Goal: Transaction & Acquisition: Purchase product/service

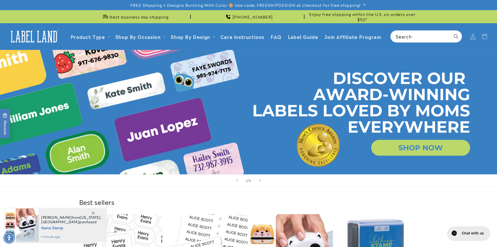
click at [475, 35] on icon at bounding box center [472, 36] width 5 height 5
click at [406, 148] on link "1 of 5" at bounding box center [248, 112] width 497 height 124
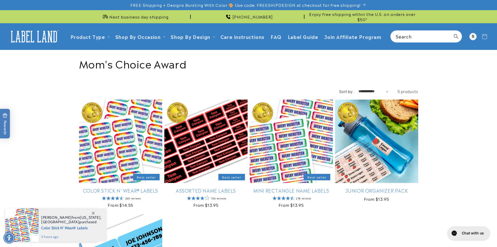
click at [92, 212] on icon at bounding box center [93, 212] width 3 height 3
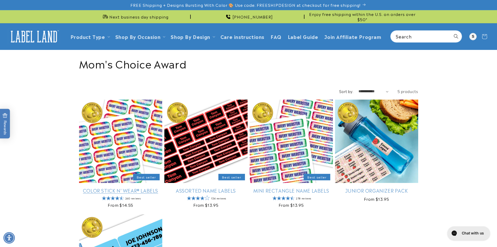
click at [135, 187] on link "Color Stick N' Wear® Labels" at bounding box center [120, 190] width 83 height 6
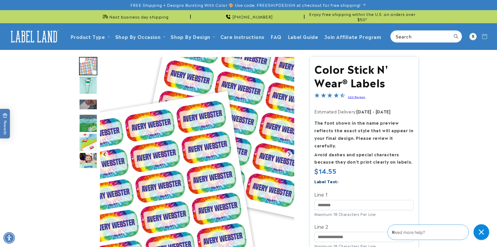
click at [89, 125] on img "Go to slide 4" at bounding box center [88, 123] width 18 height 18
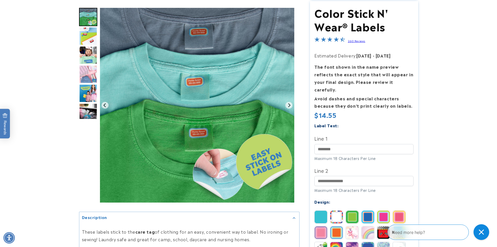
scroll to position [78, 0]
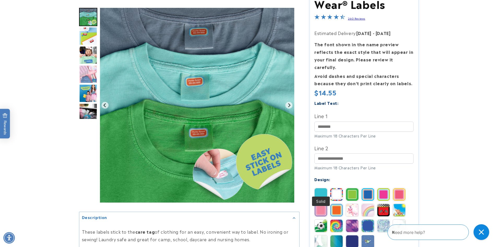
click at [323, 188] on img at bounding box center [321, 194] width 13 height 13
click at [357, 188] on img at bounding box center [352, 194] width 13 height 13
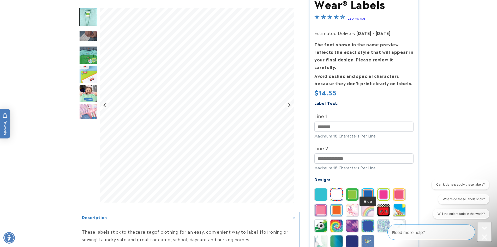
scroll to position [0, 0]
click at [366, 188] on img at bounding box center [368, 194] width 13 height 13
click at [381, 188] on img at bounding box center [383, 194] width 13 height 13
click at [397, 188] on img at bounding box center [399, 194] width 13 height 13
click at [327, 203] on img at bounding box center [321, 209] width 13 height 13
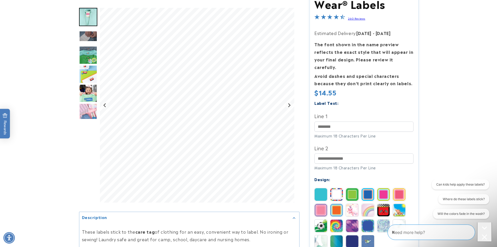
drag, startPoint x: 323, startPoint y: 203, endPoint x: 332, endPoint y: 203, distance: 9.1
click at [324, 203] on img at bounding box center [321, 209] width 13 height 13
click at [335, 203] on img at bounding box center [336, 209] width 13 height 13
click at [350, 203] on img at bounding box center [352, 209] width 13 height 13
click at [366, 203] on img at bounding box center [368, 209] width 13 height 13
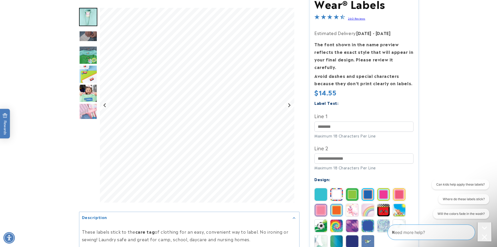
click at [376, 201] on div "Solid Stripes Border Blue Magenta" at bounding box center [365, 219] width 102 height 63
click at [385, 203] on img at bounding box center [383, 209] width 13 height 13
click at [397, 203] on img at bounding box center [399, 209] width 13 height 13
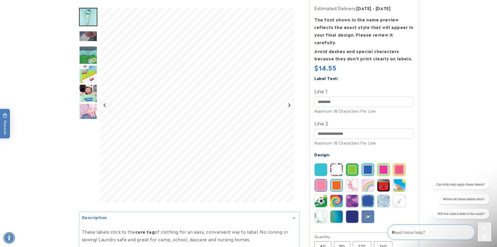
scroll to position [104, 0]
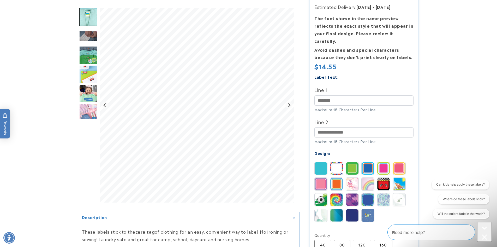
click at [323, 193] on img at bounding box center [321, 199] width 13 height 13
click at [338, 194] on img at bounding box center [336, 199] width 13 height 13
click at [353, 193] on img at bounding box center [352, 199] width 13 height 13
click at [364, 193] on img at bounding box center [368, 199] width 13 height 13
click at [380, 193] on img at bounding box center [383, 199] width 13 height 13
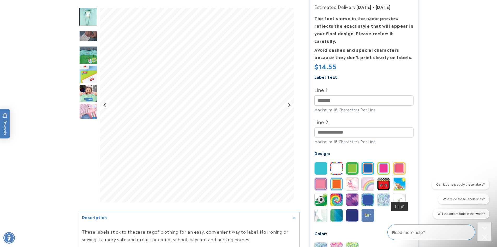
click at [396, 193] on img at bounding box center [399, 199] width 13 height 13
click at [364, 209] on img at bounding box center [368, 215] width 13 height 13
click at [352, 210] on img at bounding box center [352, 215] width 13 height 13
click at [340, 209] on img at bounding box center [336, 215] width 13 height 13
click at [322, 209] on img at bounding box center [321, 215] width 13 height 13
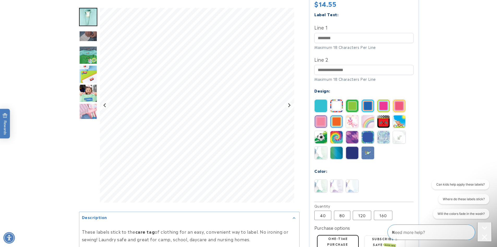
scroll to position [235, 0]
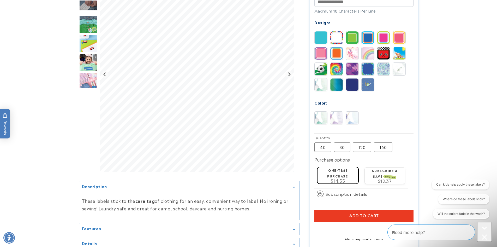
click at [353, 111] on img at bounding box center [352, 117] width 13 height 13
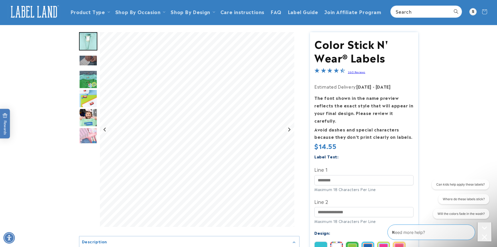
scroll to position [0, 0]
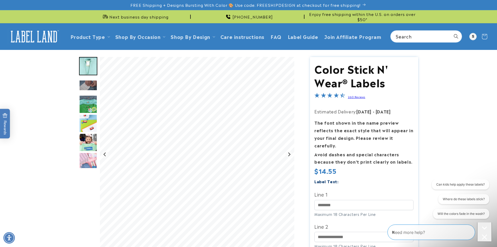
click at [483, 36] on icon at bounding box center [484, 36] width 12 height 12
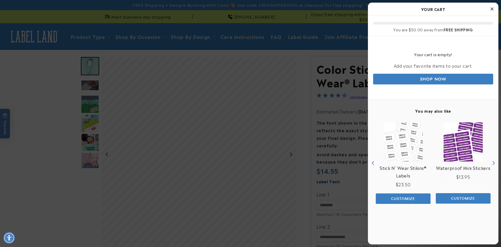
click at [37, 149] on div at bounding box center [250, 123] width 501 height 247
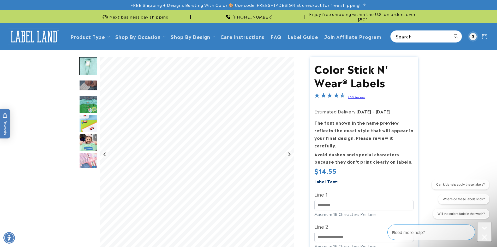
click at [471, 35] on div at bounding box center [472, 36] width 7 height 7
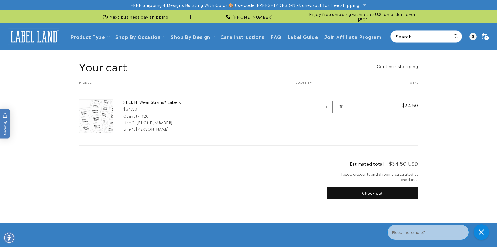
click at [371, 189] on button "Check out" at bounding box center [372, 193] width 91 height 12
